Goal: Transaction & Acquisition: Purchase product/service

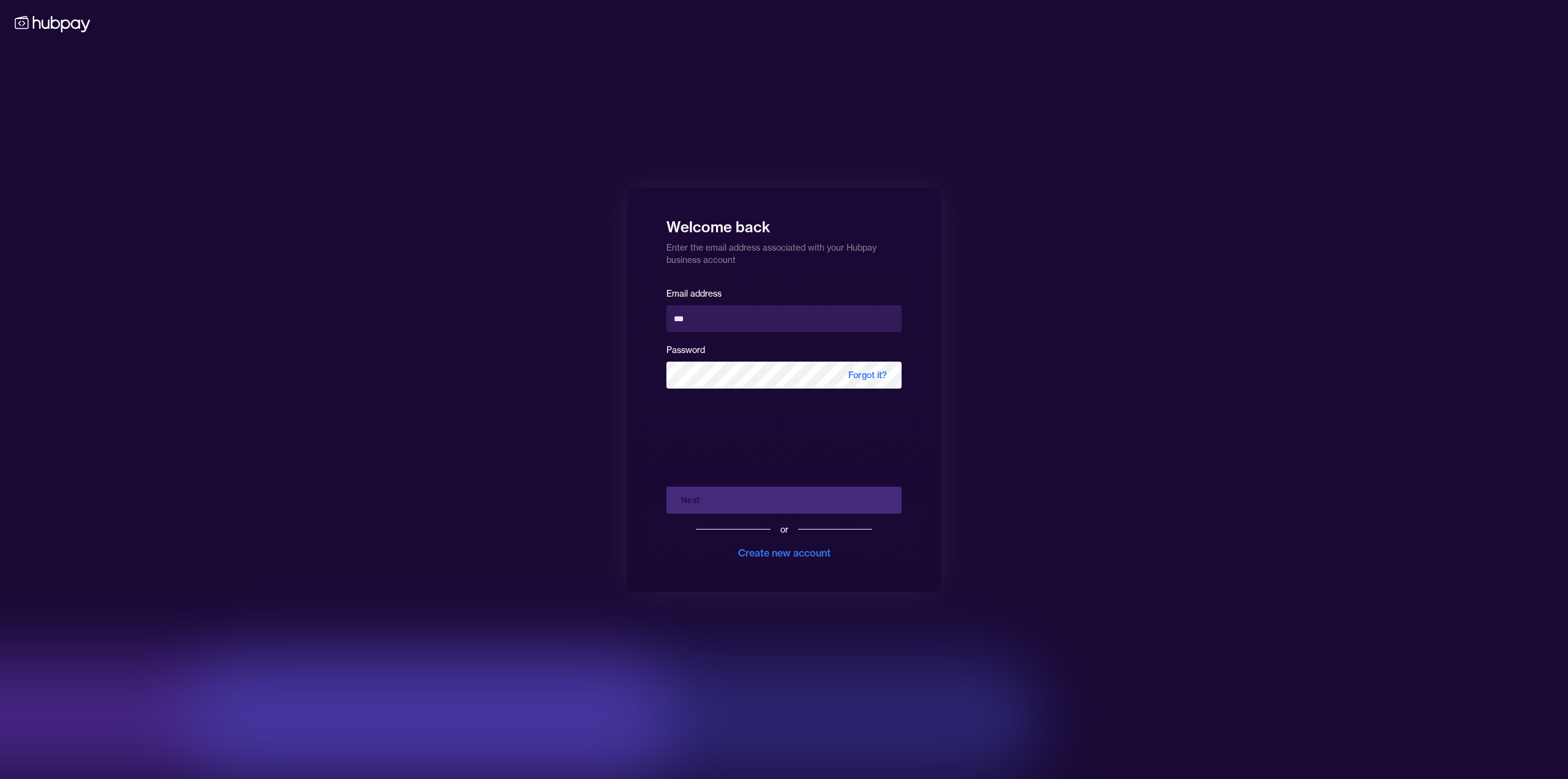
type input "**********"
click at [740, 501] on button "Next" at bounding box center [783, 500] width 235 height 27
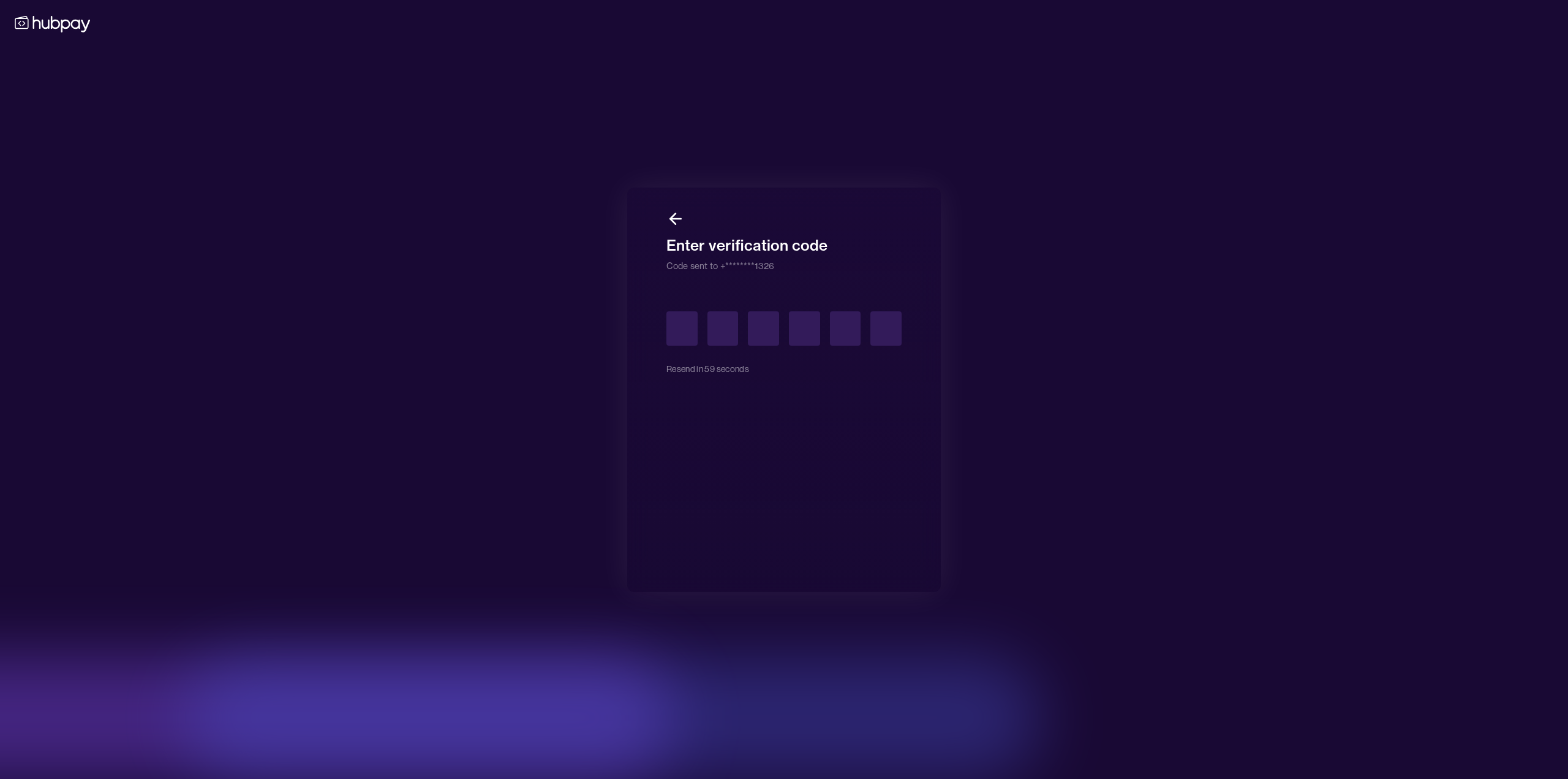
click at [676, 333] on input "text" at bounding box center [682, 329] width 31 height 35
type input "*"
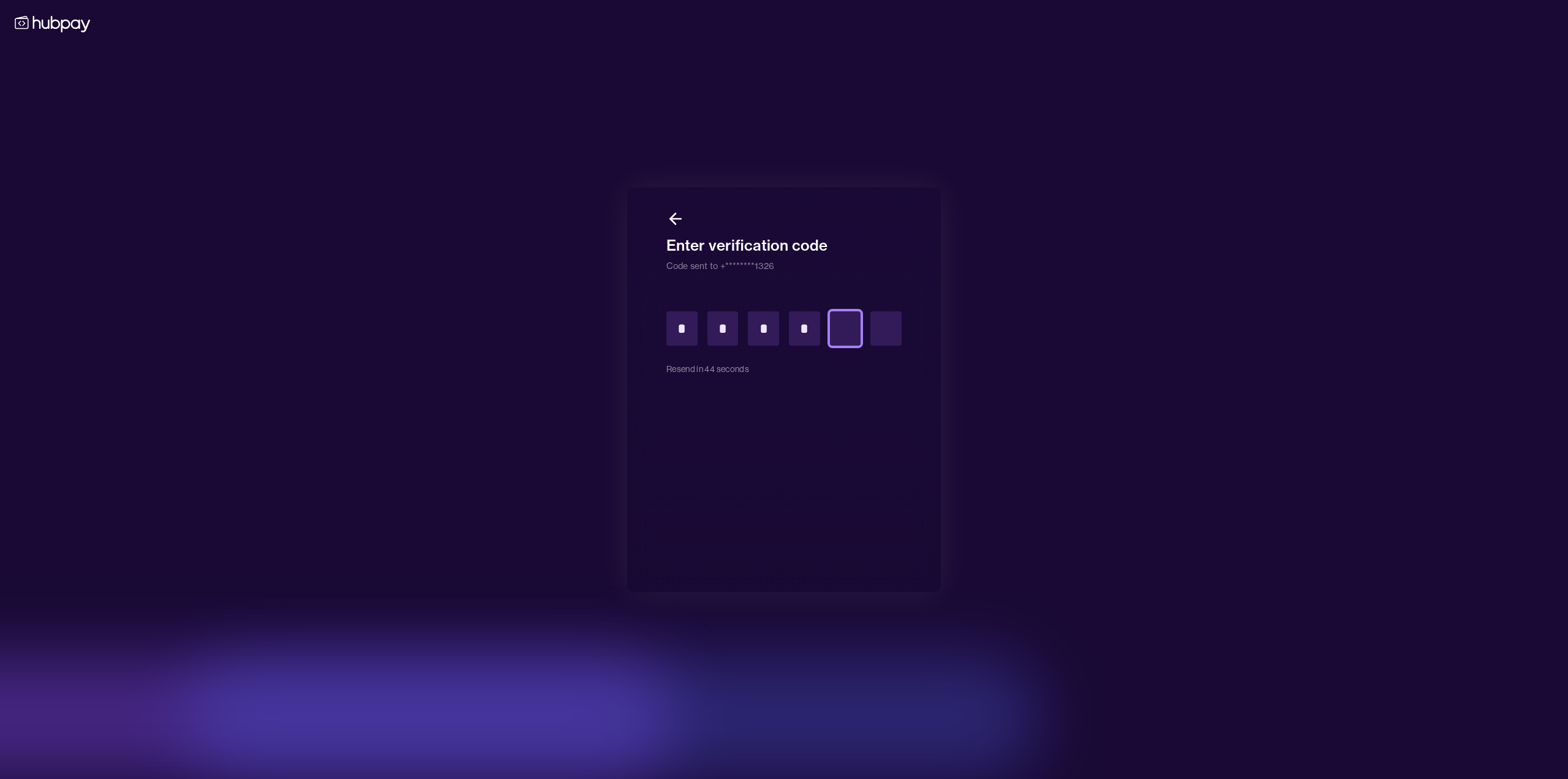
type input "*"
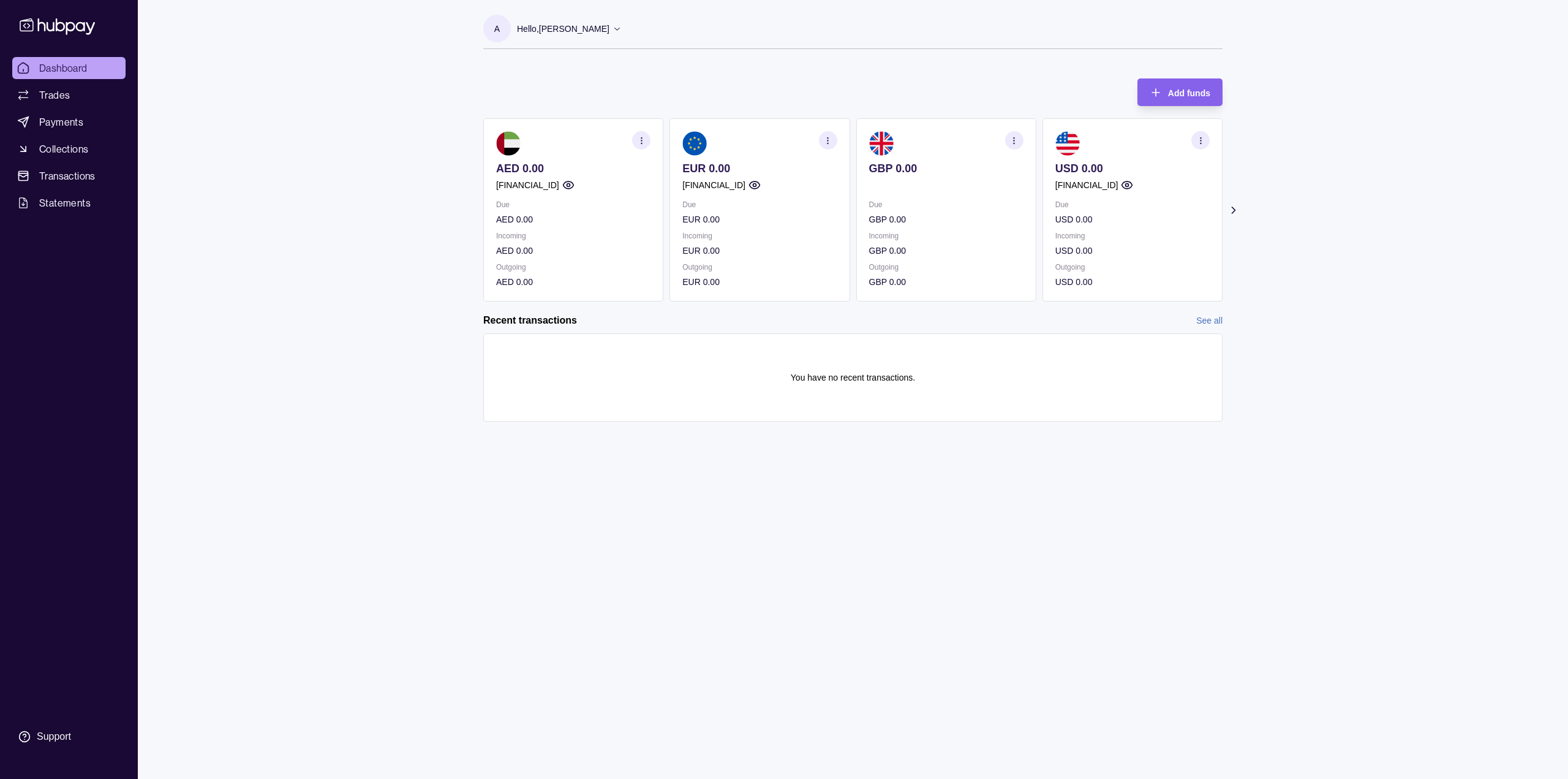
click at [646, 137] on icon "button" at bounding box center [642, 141] width 9 height 9
click at [556, 173] on link "View account details" at bounding box center [556, 171] width 78 height 13
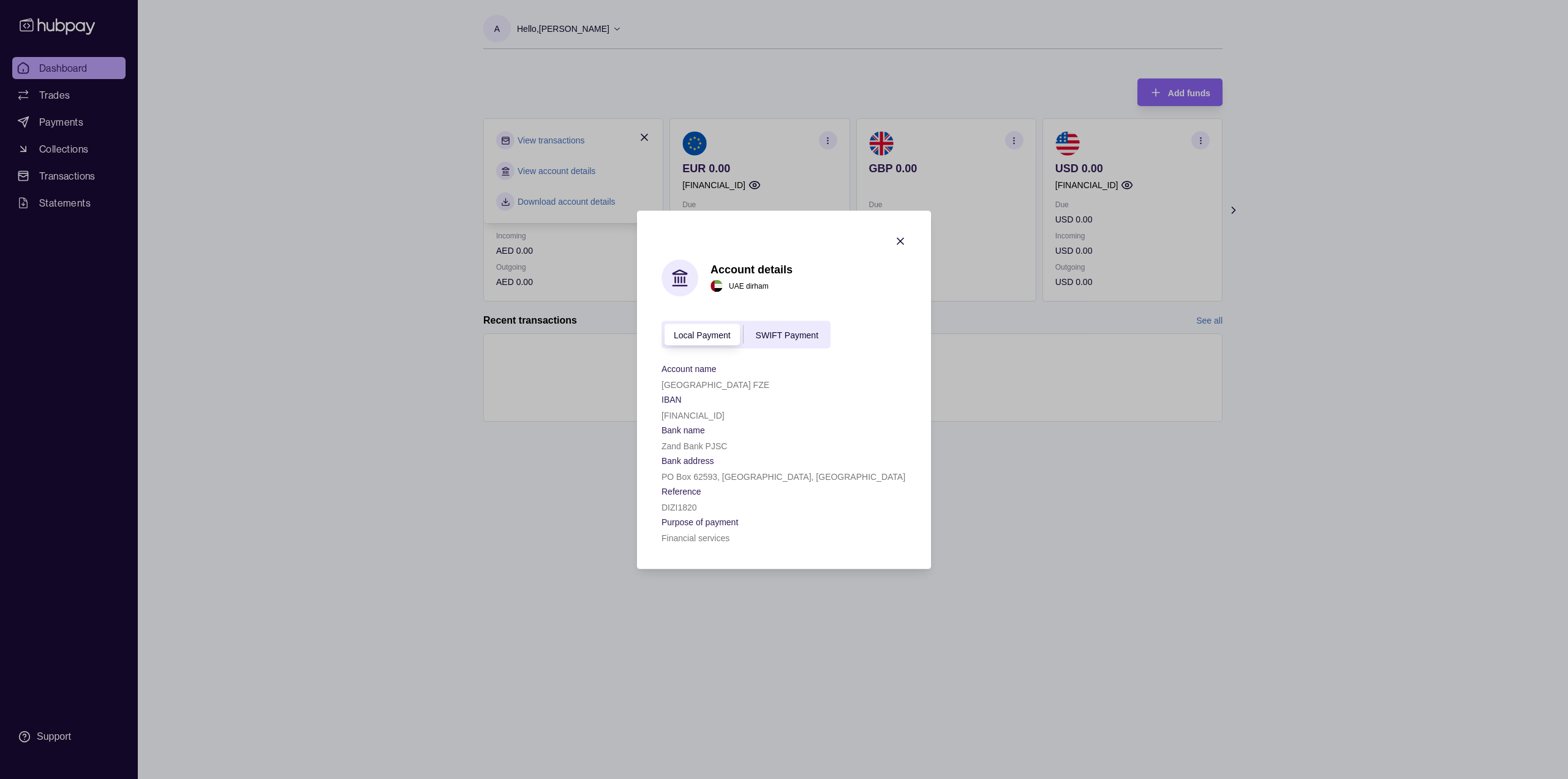
drag, startPoint x: 661, startPoint y: 413, endPoint x: 786, endPoint y: 419, distance: 125.1
click at [786, 419] on div "[FINANCIAL_ID]" at bounding box center [784, 414] width 245 height 15
copy p "[FINANCIAL_ID]"
drag, startPoint x: 663, startPoint y: 384, endPoint x: 827, endPoint y: 385, distance: 164.0
click at [827, 385] on div "[GEOGRAPHIC_DATA] FZE" at bounding box center [784, 384] width 245 height 15
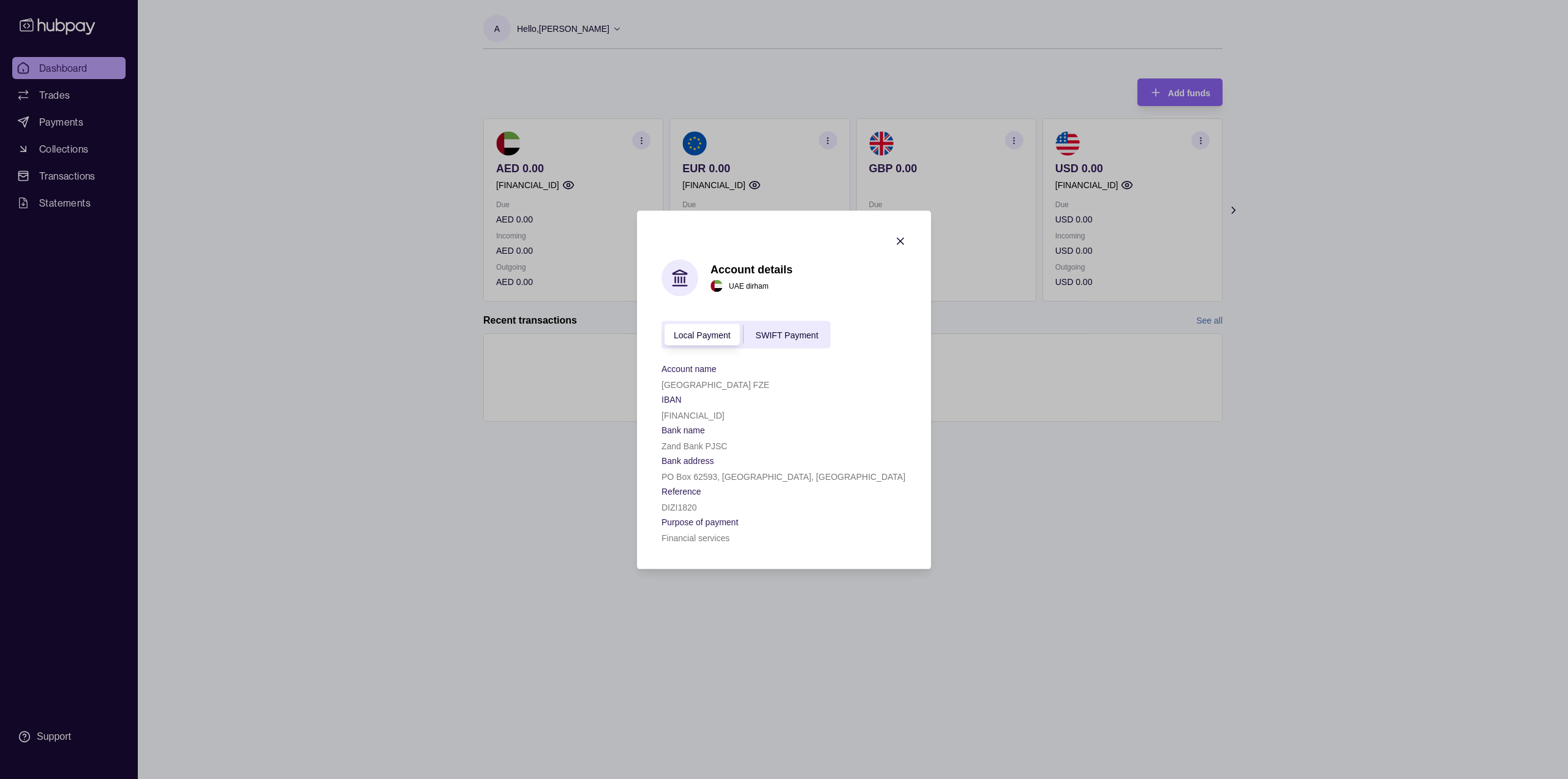
copy p "[GEOGRAPHIC_DATA] FZE"
drag, startPoint x: 661, startPoint y: 507, endPoint x: 705, endPoint y: 507, distance: 44.0
click at [705, 507] on div "DIZI1820" at bounding box center [784, 506] width 245 height 15
copy p "DIZI1820"
click at [803, 333] on span "SWIFT Payment" at bounding box center [787, 335] width 63 height 9
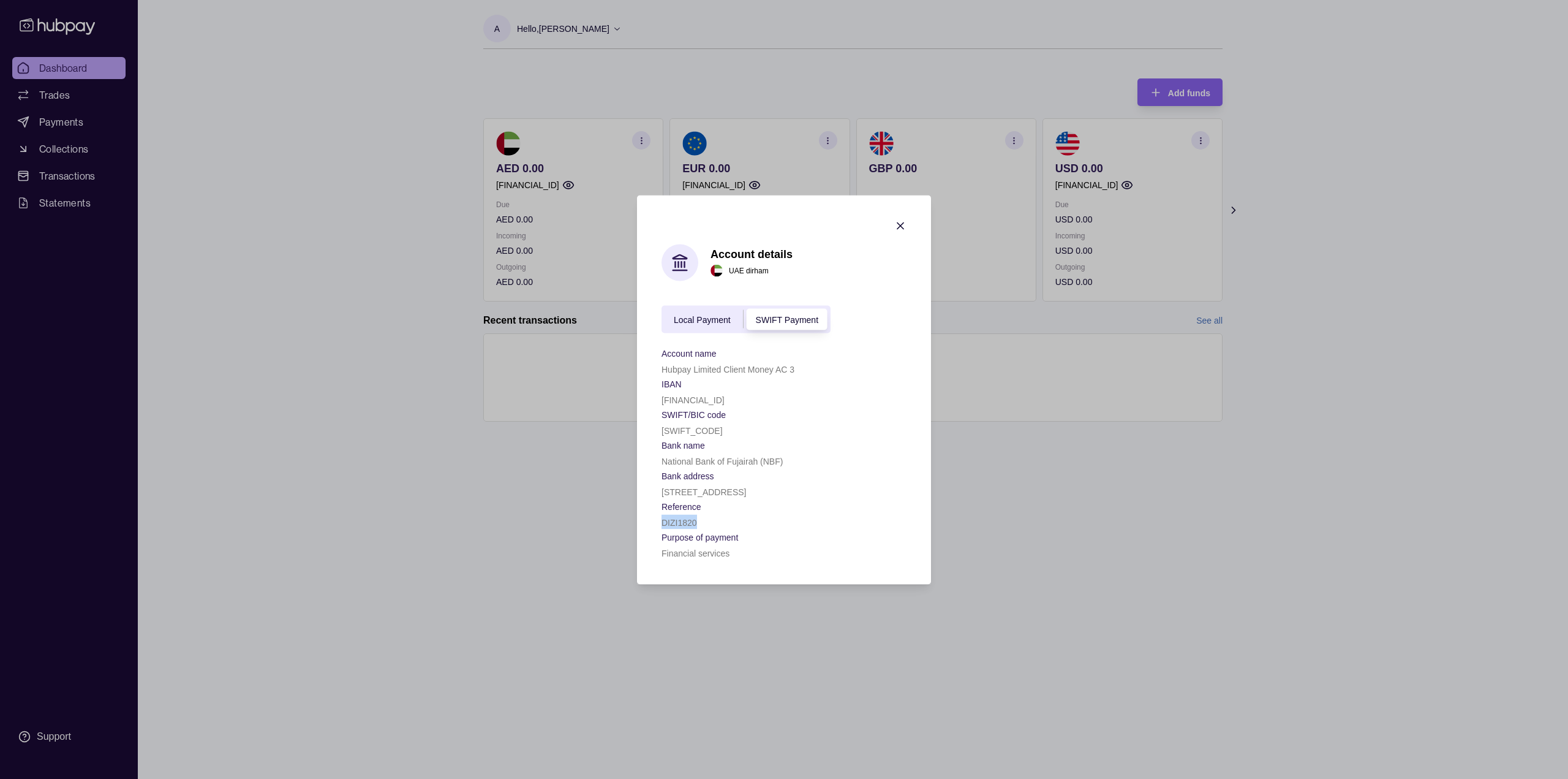
click at [902, 222] on icon "button" at bounding box center [900, 226] width 13 height 13
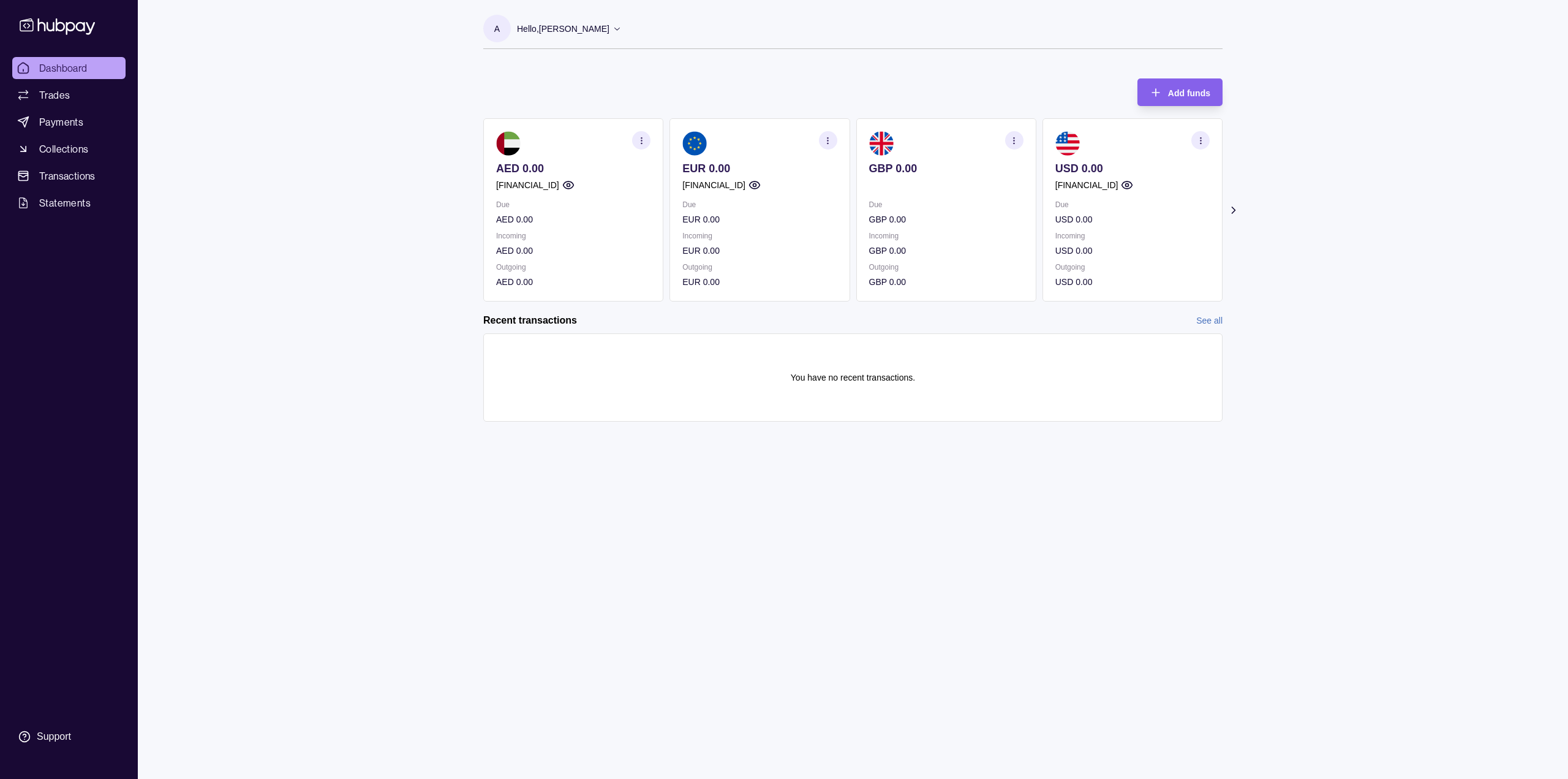
click at [1202, 139] on icon "button" at bounding box center [1201, 141] width 9 height 9
click at [1148, 168] on link "View account details" at bounding box center [1116, 171] width 78 height 13
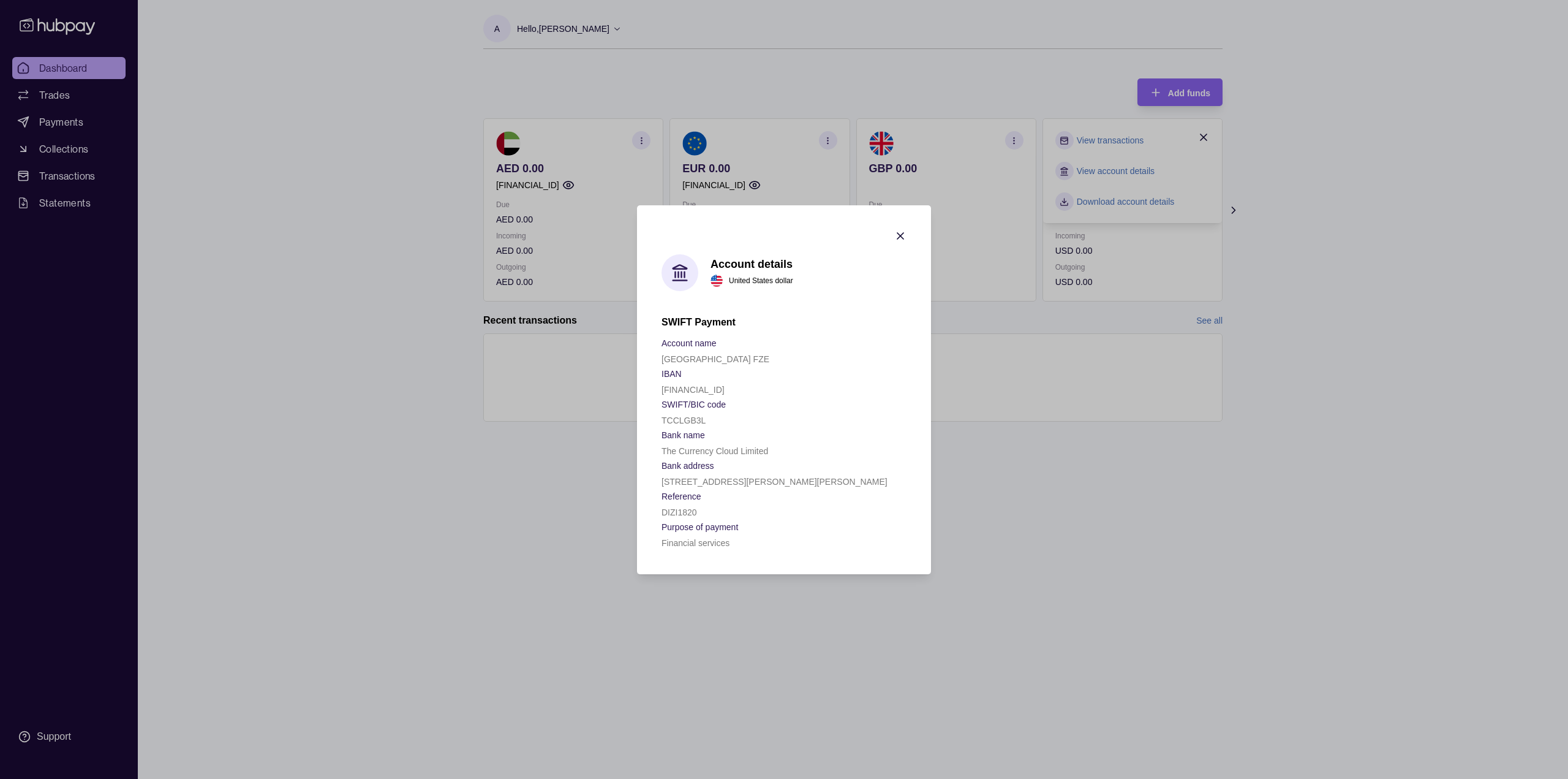
click at [663, 391] on p "[FINANCIAL_ID]" at bounding box center [693, 390] width 63 height 9
drag, startPoint x: 663, startPoint y: 391, endPoint x: 781, endPoint y: 391, distance: 118.0
click at [781, 391] on div "[FINANCIAL_ID]" at bounding box center [784, 389] width 245 height 15
copy p "[FINANCIAL_ID]"
drag, startPoint x: 662, startPoint y: 360, endPoint x: 832, endPoint y: 361, distance: 170.0
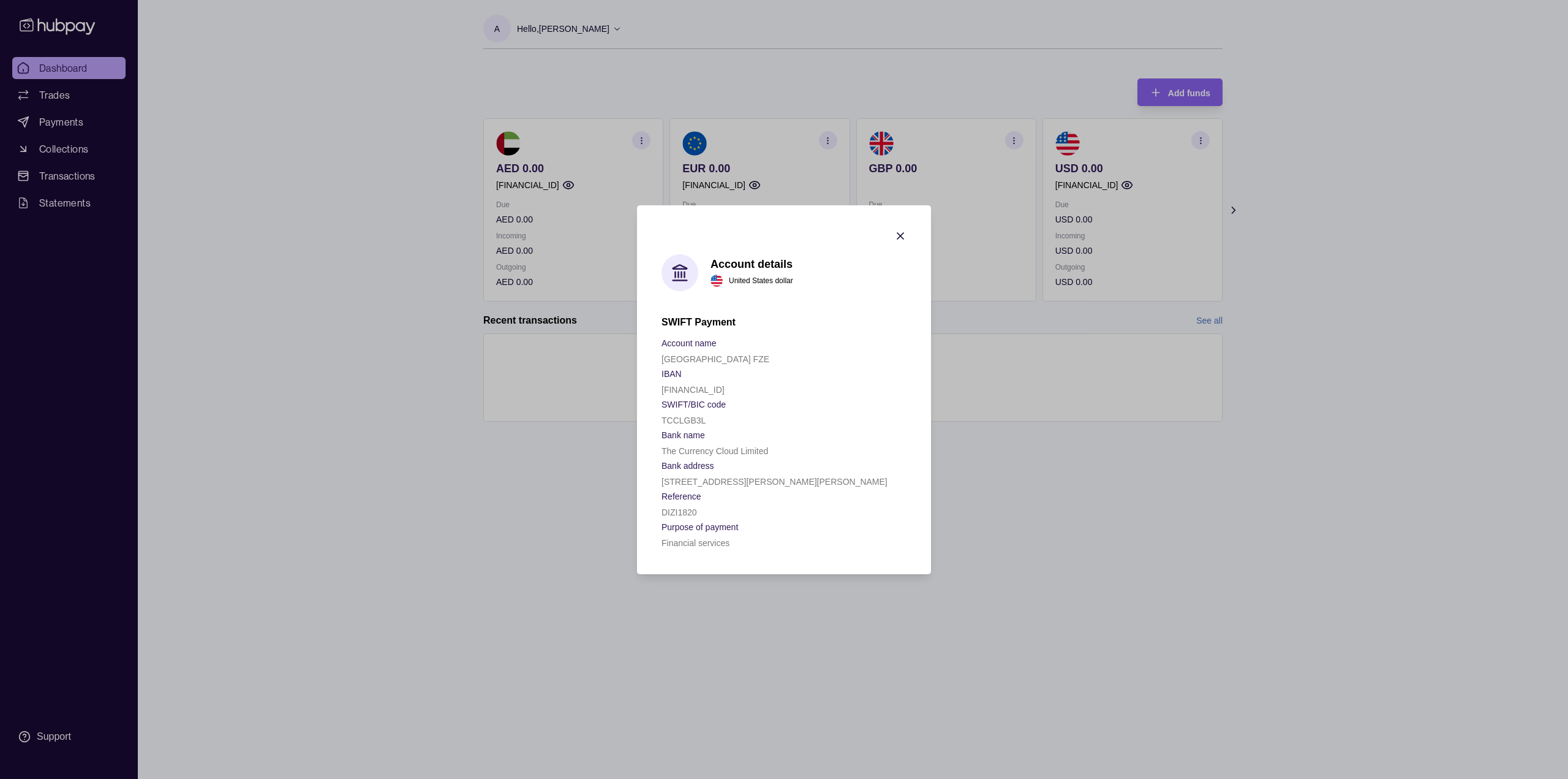
click at [832, 361] on div "[GEOGRAPHIC_DATA] FZE" at bounding box center [784, 358] width 245 height 15
copy p "[GEOGRAPHIC_DATA] FZE"
drag, startPoint x: 663, startPoint y: 421, endPoint x: 729, endPoint y: 421, distance: 66.0
click at [729, 421] on div "TCCLGB3L" at bounding box center [784, 420] width 245 height 15
copy p "TCCLGB3L"
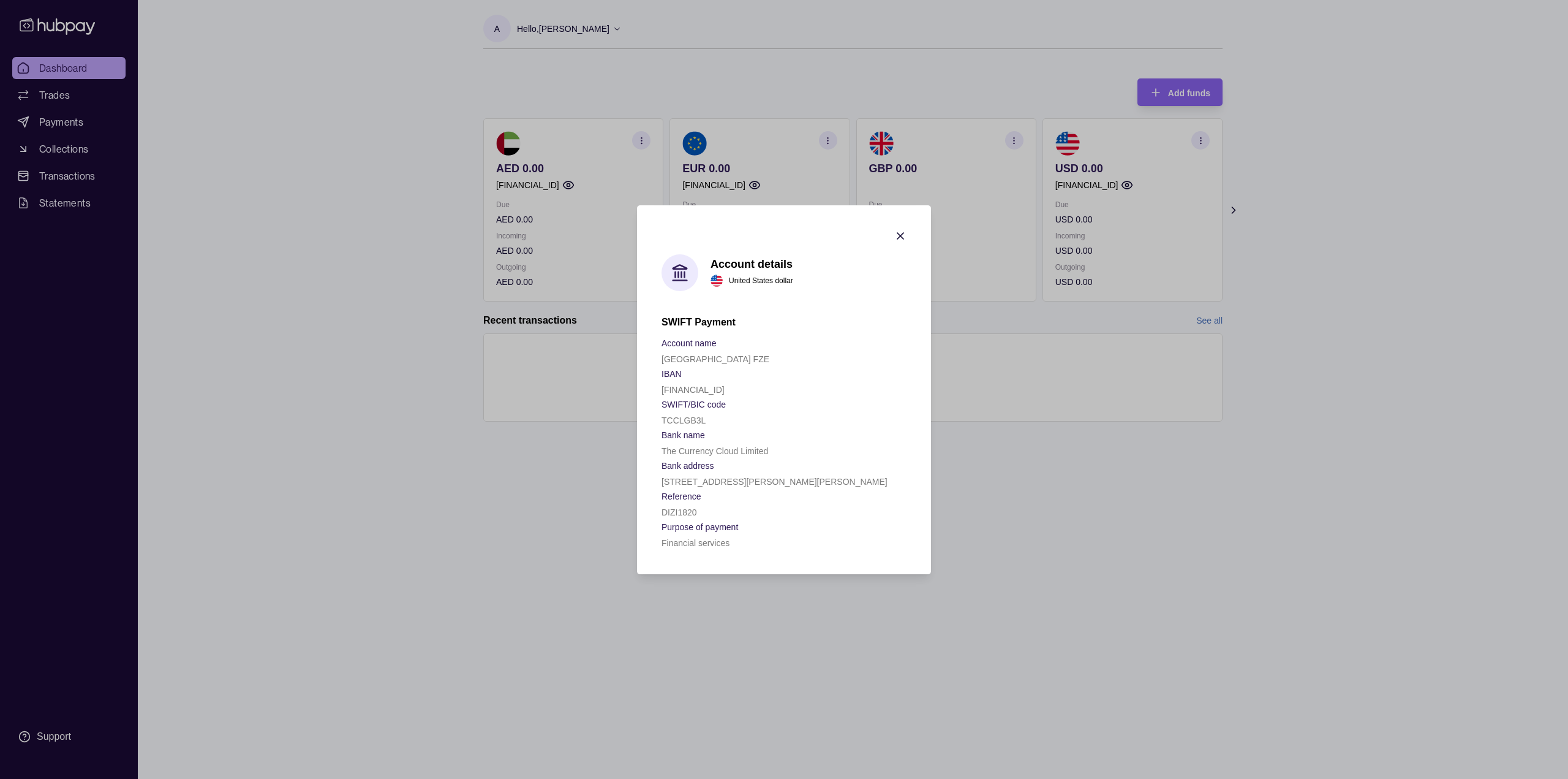
click at [795, 439] on section "Bank name" at bounding box center [784, 434] width 245 height 15
drag, startPoint x: 663, startPoint y: 424, endPoint x: 711, endPoint y: 422, distance: 48.0
click at [711, 422] on div "TCCLGB3L" at bounding box center [784, 420] width 245 height 15
copy p "TCCLGB3L"
drag, startPoint x: 664, startPoint y: 512, endPoint x: 698, endPoint y: 514, distance: 34.1
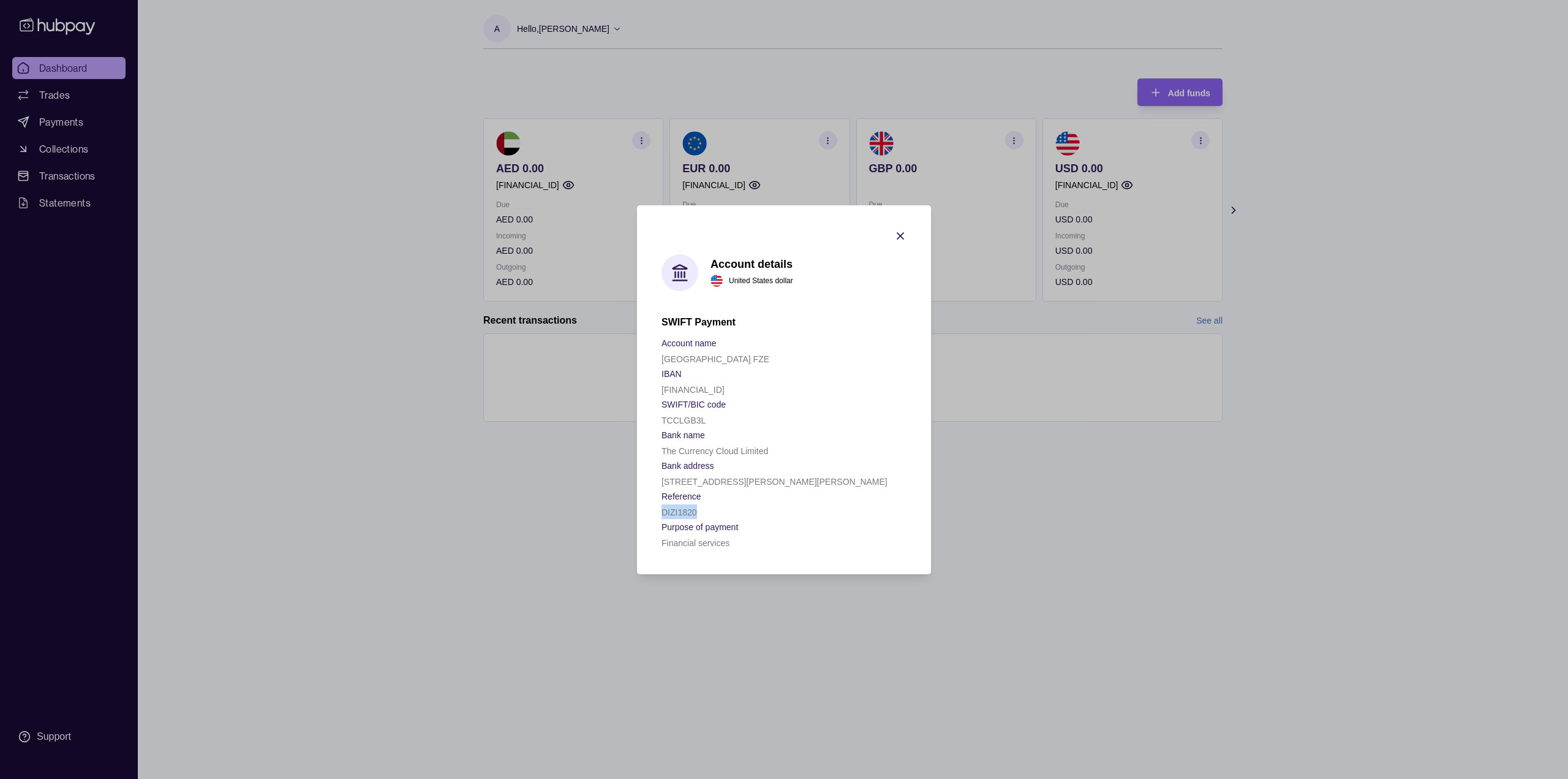
click at [698, 514] on div "DIZI1820" at bounding box center [784, 512] width 245 height 15
copy p "DIZI1820"
click at [898, 241] on icon "button" at bounding box center [900, 236] width 13 height 13
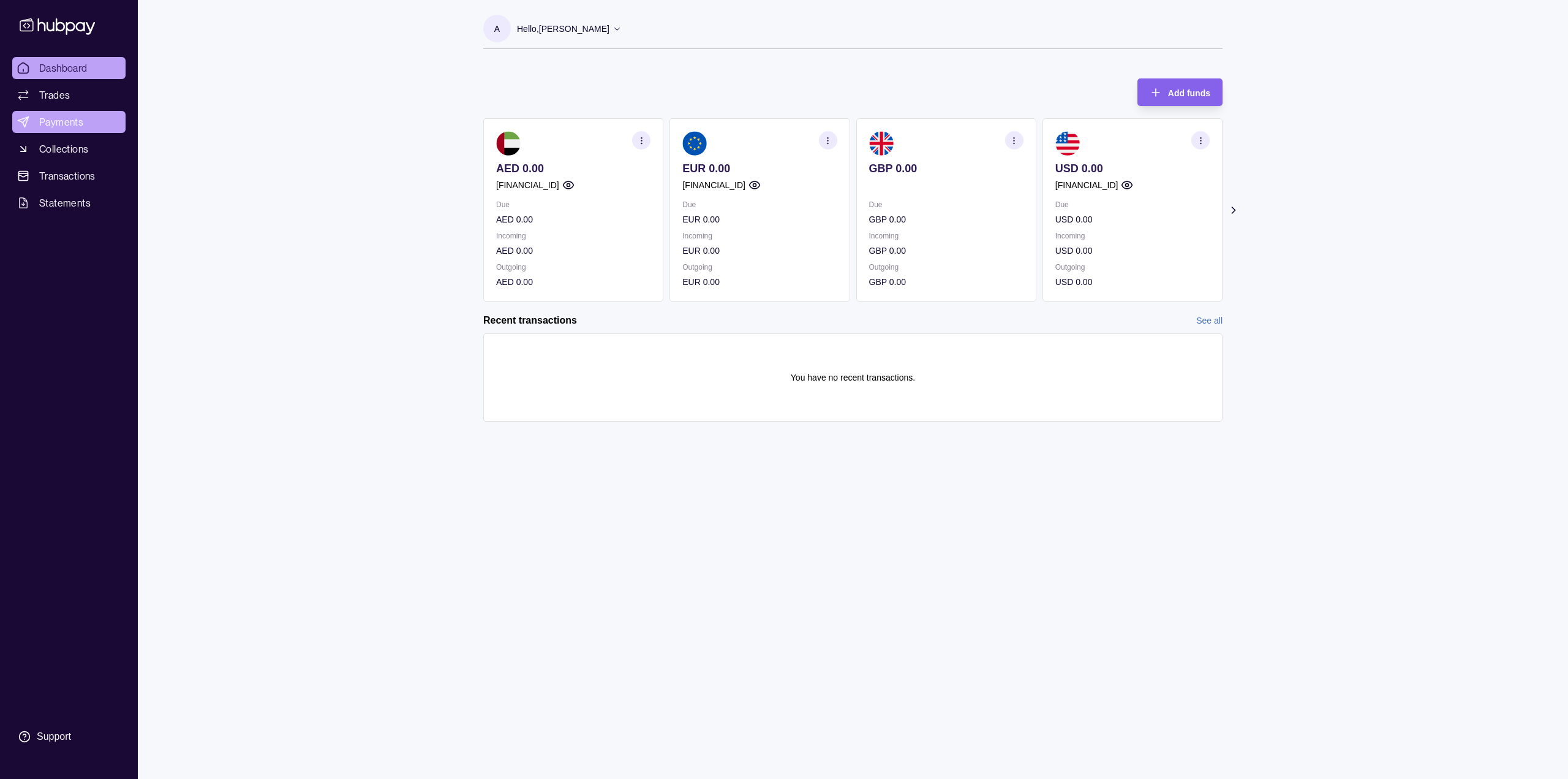
click at [68, 125] on span "Payments" at bounding box center [61, 122] width 44 height 15
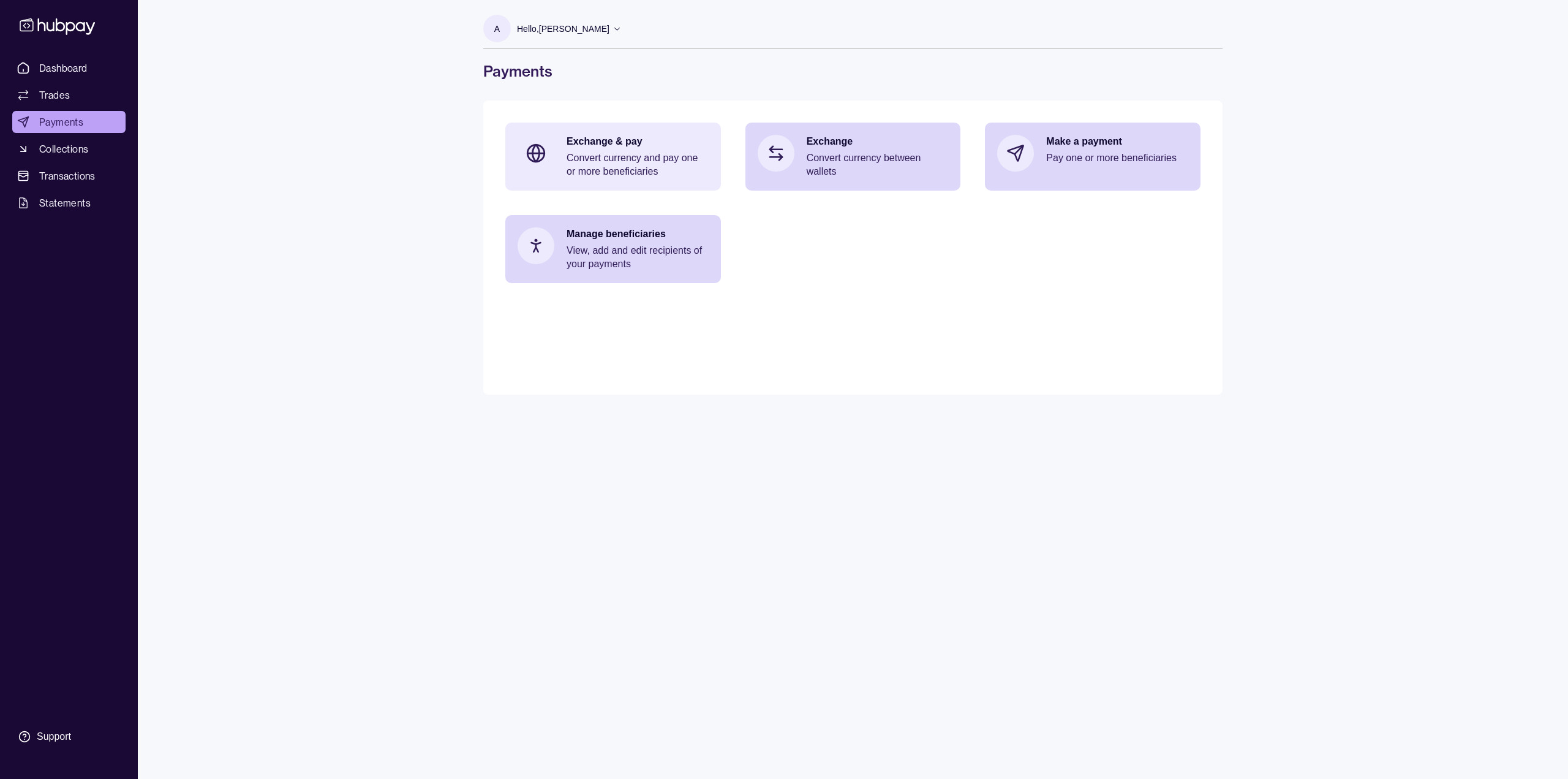
click at [661, 176] on p "Convert currency and pay one or more beneficiaries" at bounding box center [637, 165] width 142 height 27
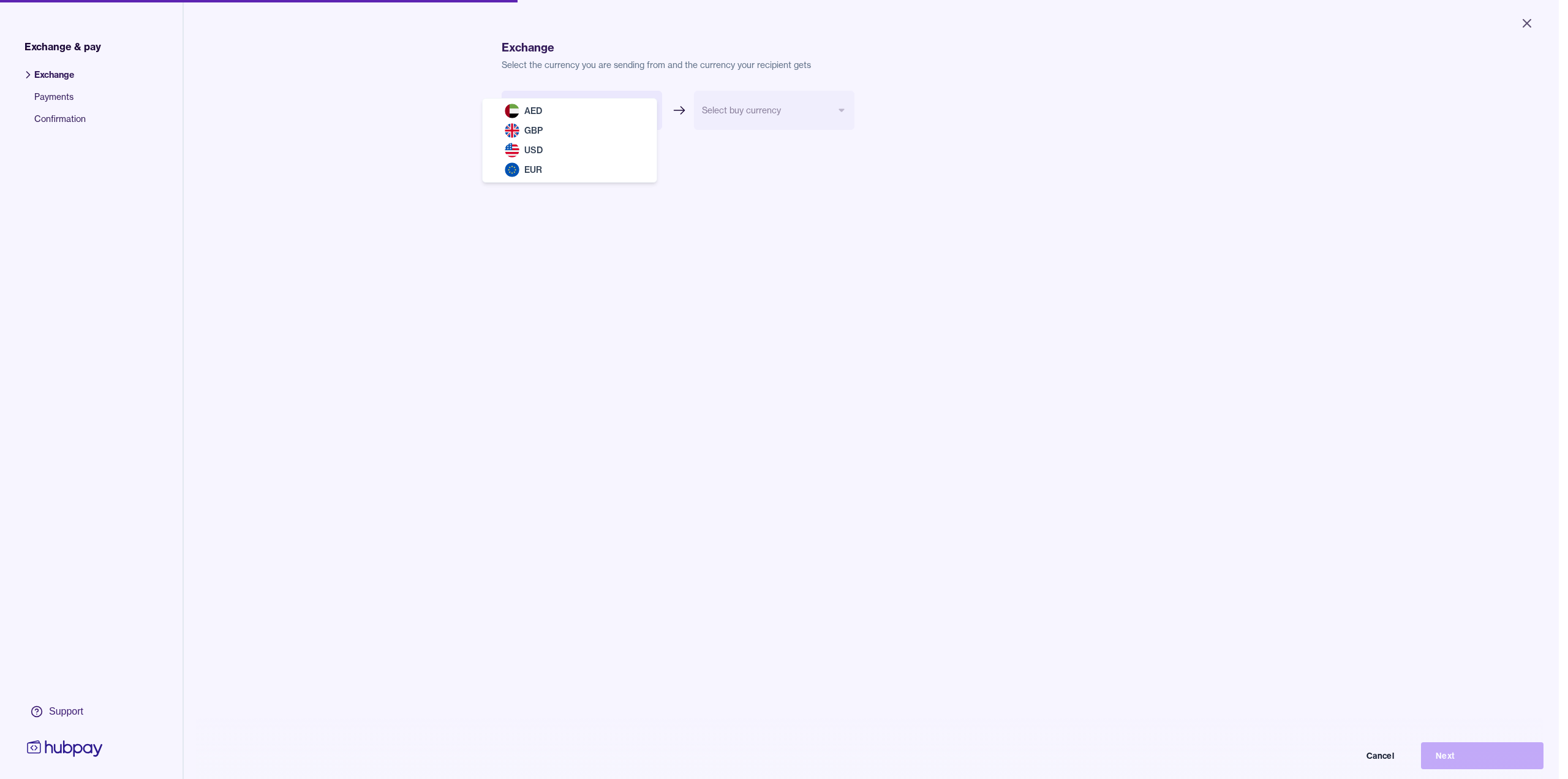
click at [570, 118] on body "Close Exchange & pay Exchange Payments Confirmation Support Exchange Select the…" at bounding box center [779, 389] width 1559 height 779
select select "***"
drag, startPoint x: 563, startPoint y: 117, endPoint x: 571, endPoint y: 116, distance: 8.1
click at [746, 112] on body "Close Exchange & pay Exchange Payments Confirmation Support Exchange Select the…" at bounding box center [784, 389] width 1568 height 779
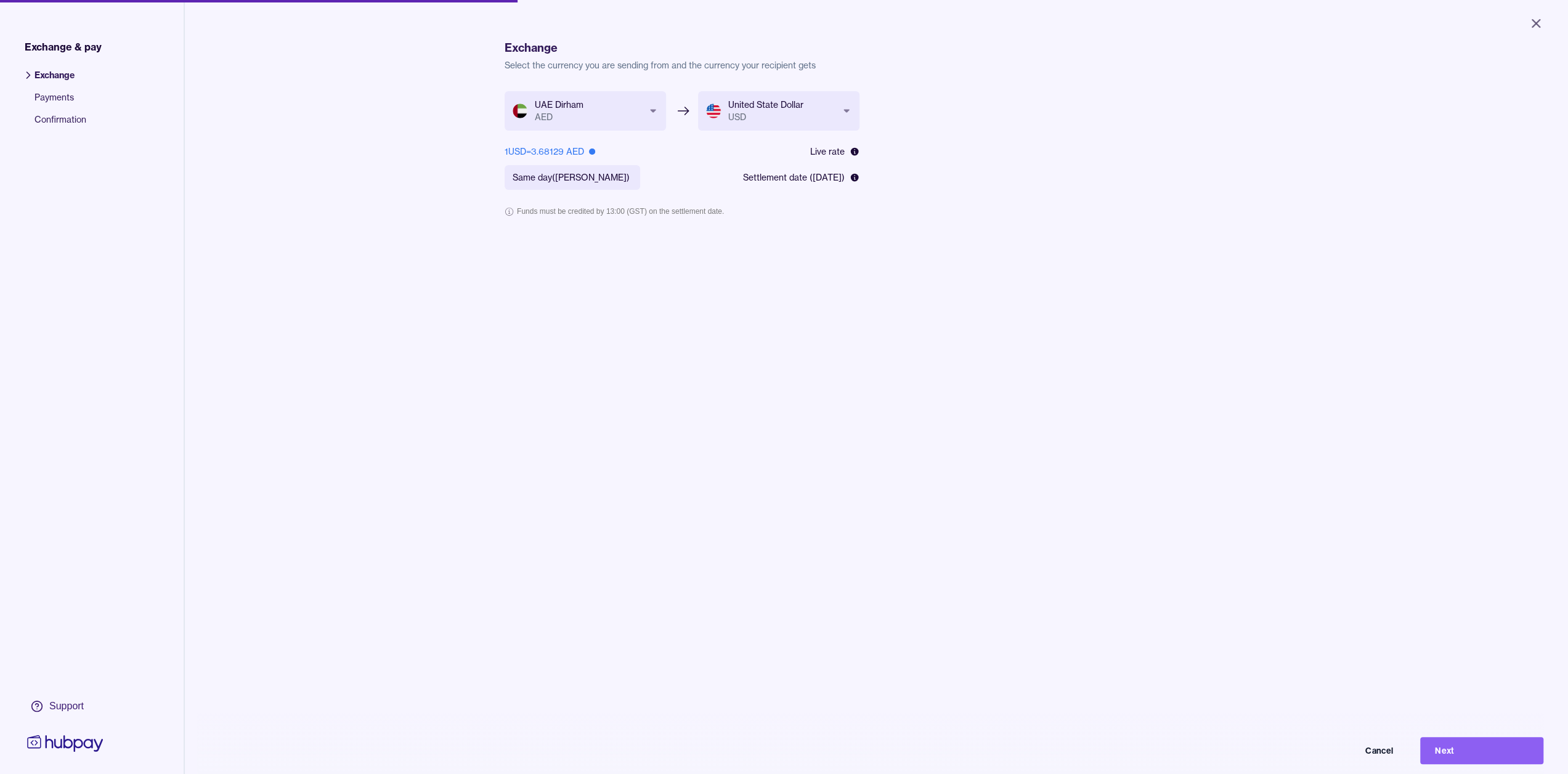
click at [718, 105] on body "**********" at bounding box center [784, 387] width 1568 height 774
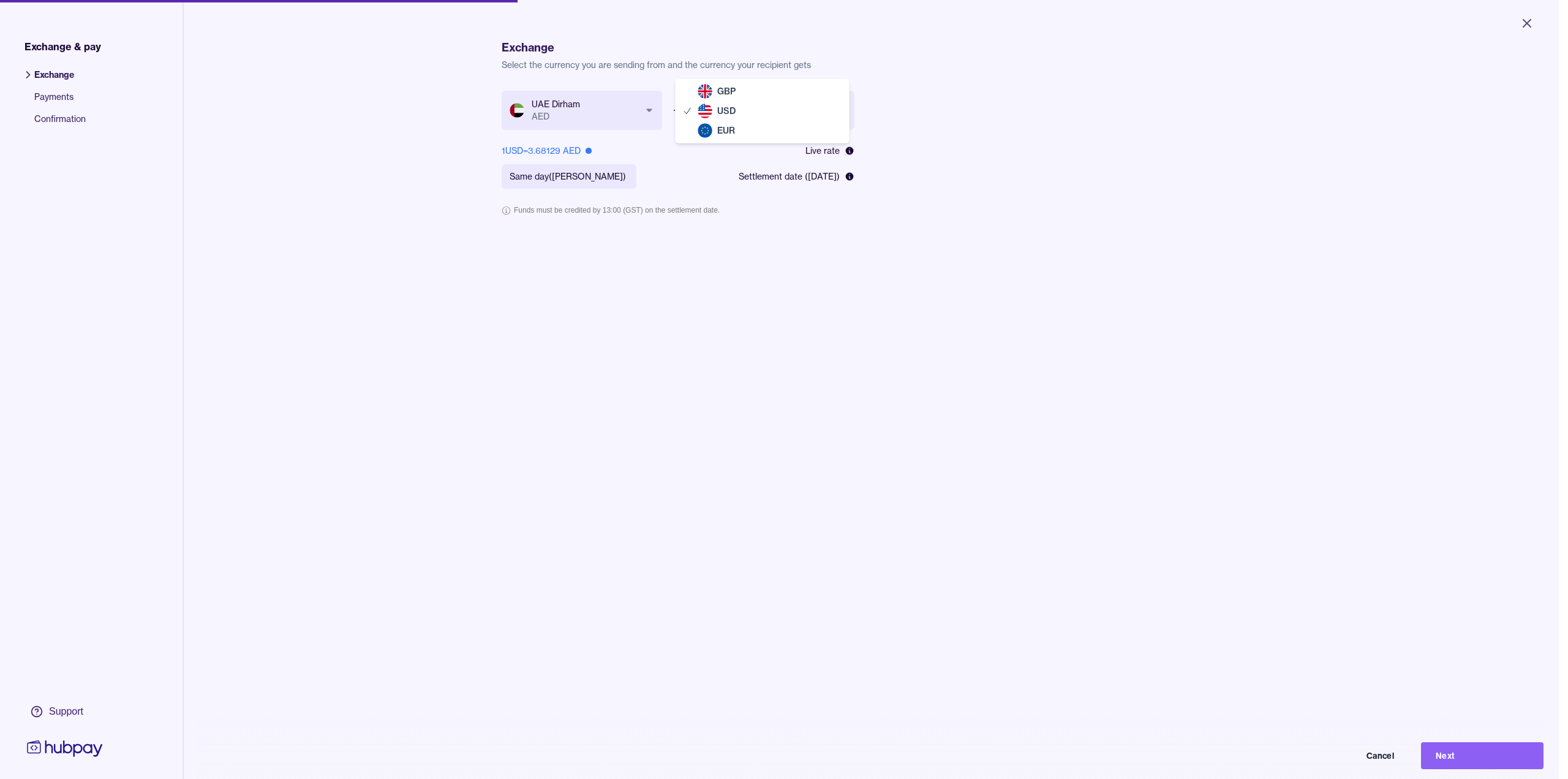
select select "***"
